Goal: Information Seeking & Learning: Learn about a topic

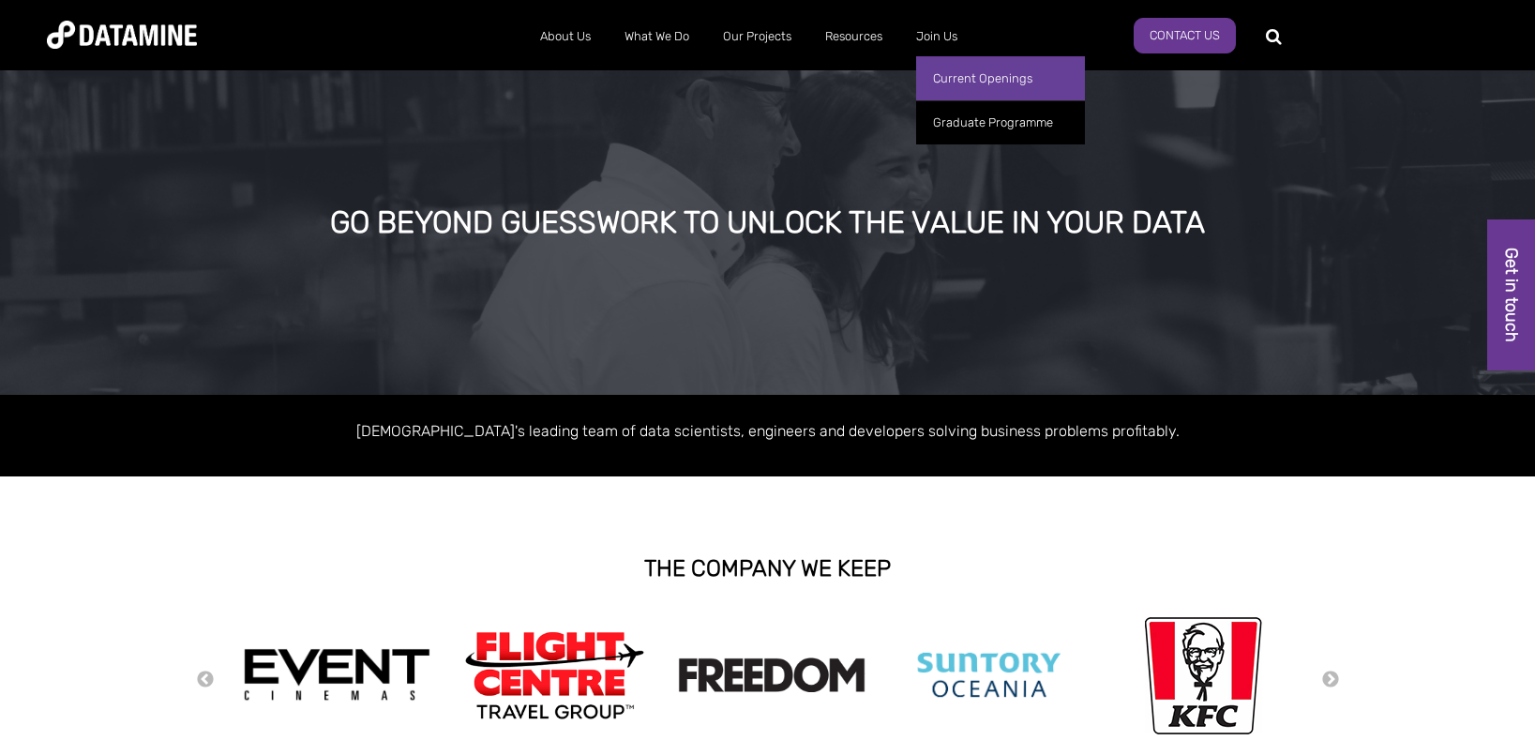
drag, startPoint x: 957, startPoint y: 85, endPoint x: 944, endPoint y: 83, distance: 13.3
click at [957, 85] on link "Current Openings" at bounding box center [1000, 78] width 169 height 44
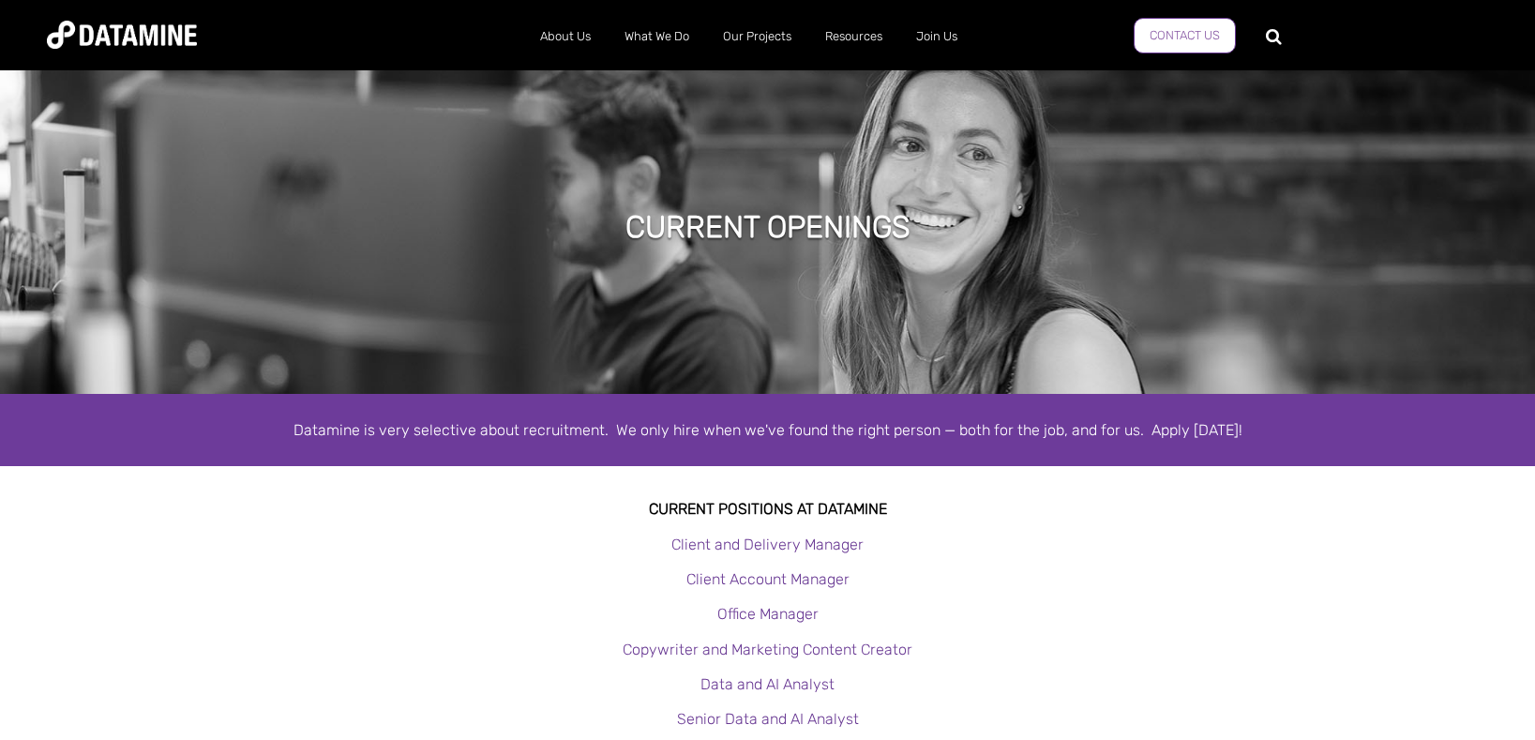
click at [1212, 43] on link "Contact Us" at bounding box center [1185, 36] width 102 height 36
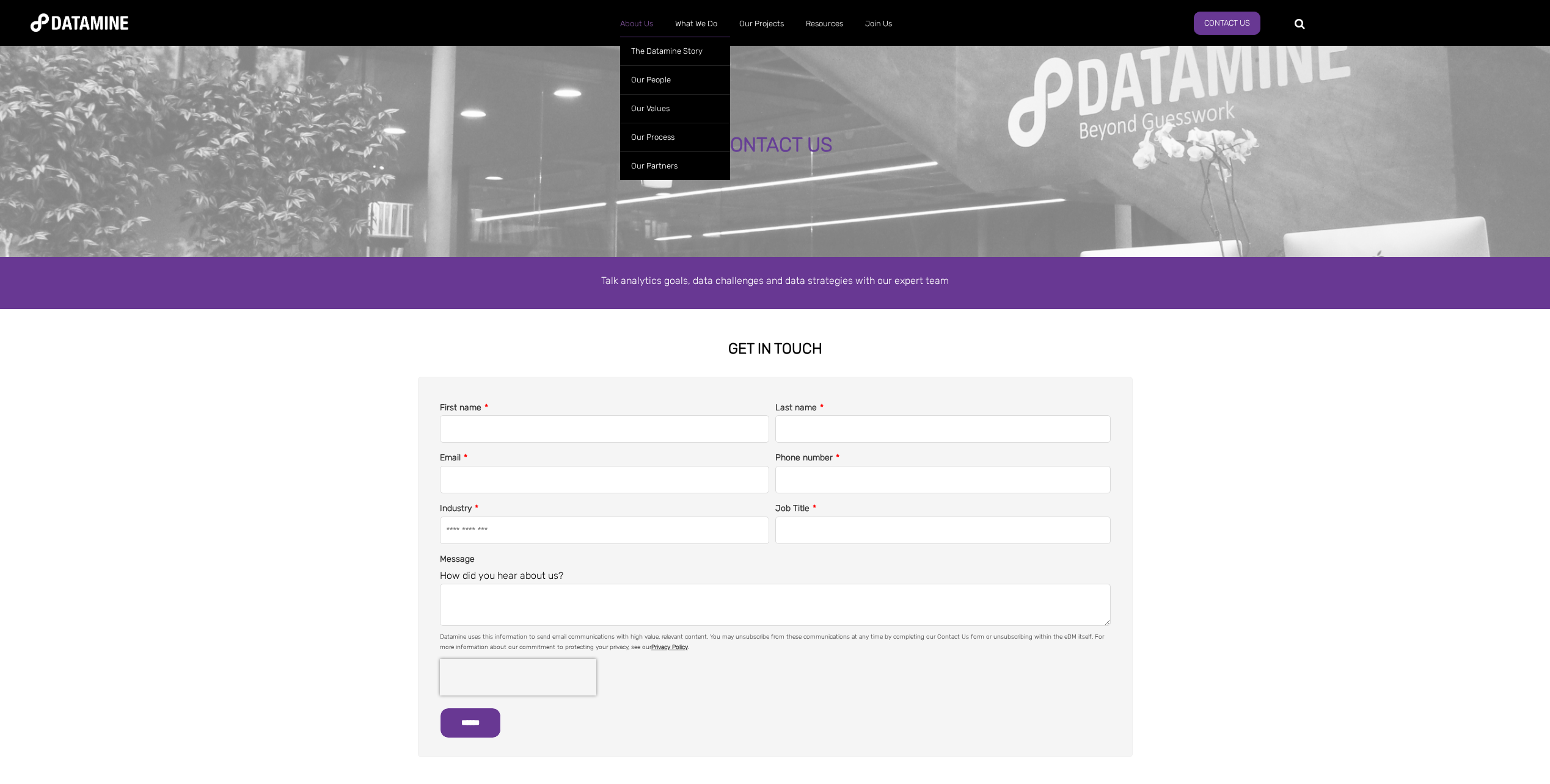
click at [639, 23] on link "About Us" at bounding box center [636, 23] width 55 height 32
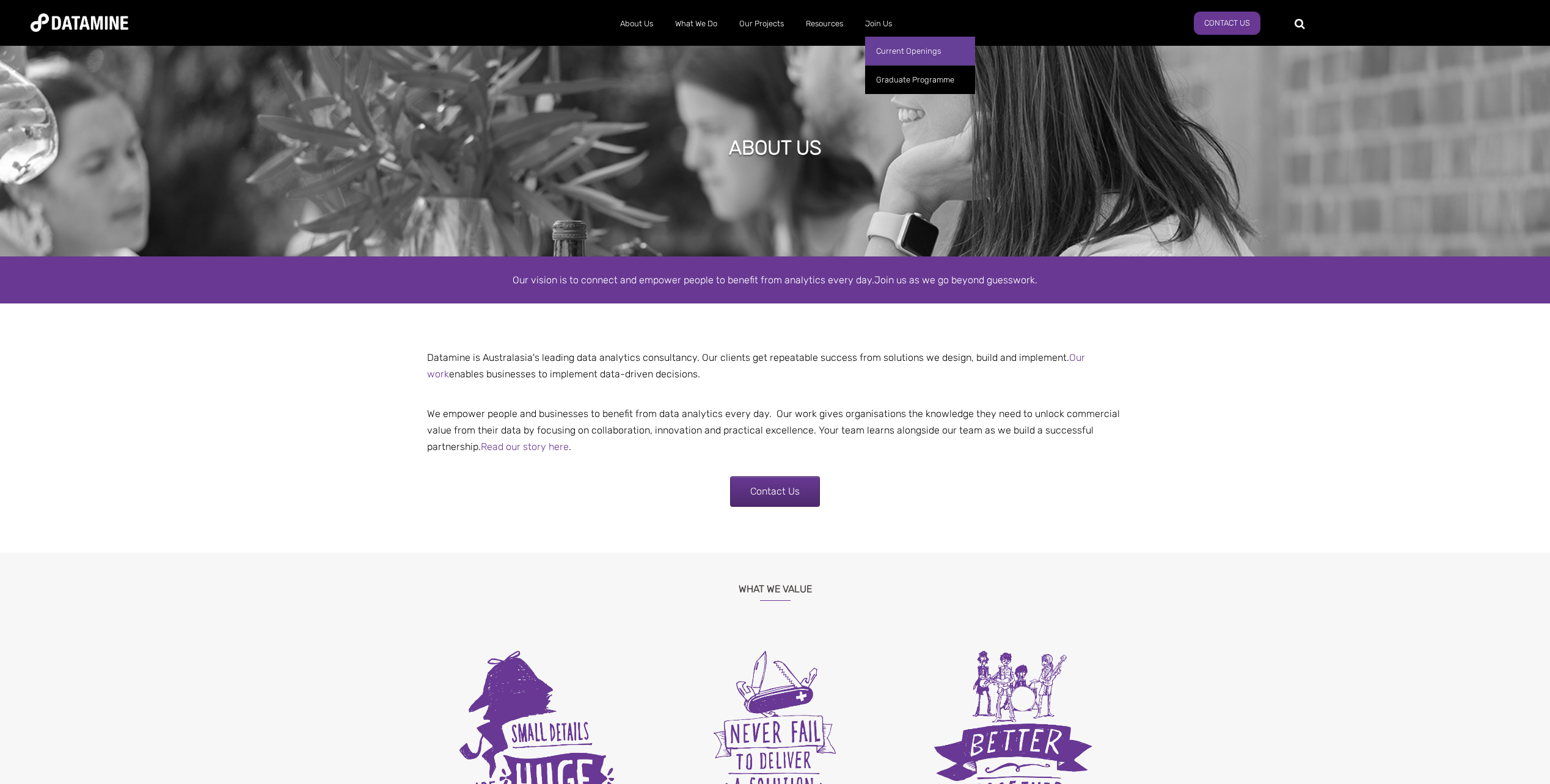
click at [895, 52] on link "Current Openings" at bounding box center [920, 51] width 110 height 29
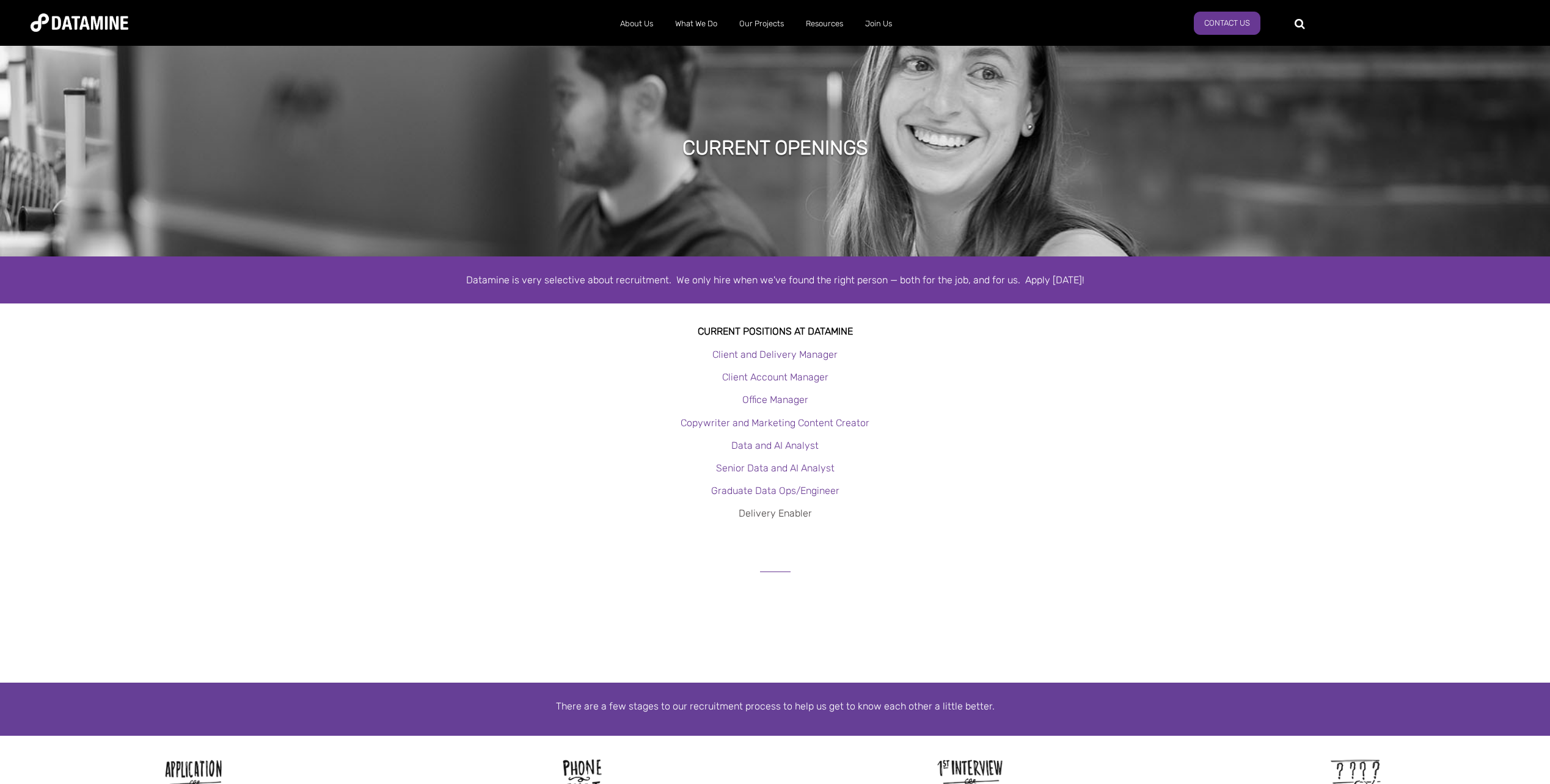
click at [782, 514] on link "Delivery Enabler" at bounding box center [775, 513] width 74 height 12
click at [789, 382] on link "Client Account Manager" at bounding box center [775, 377] width 106 height 12
